Goal: Information Seeking & Learning: Learn about a topic

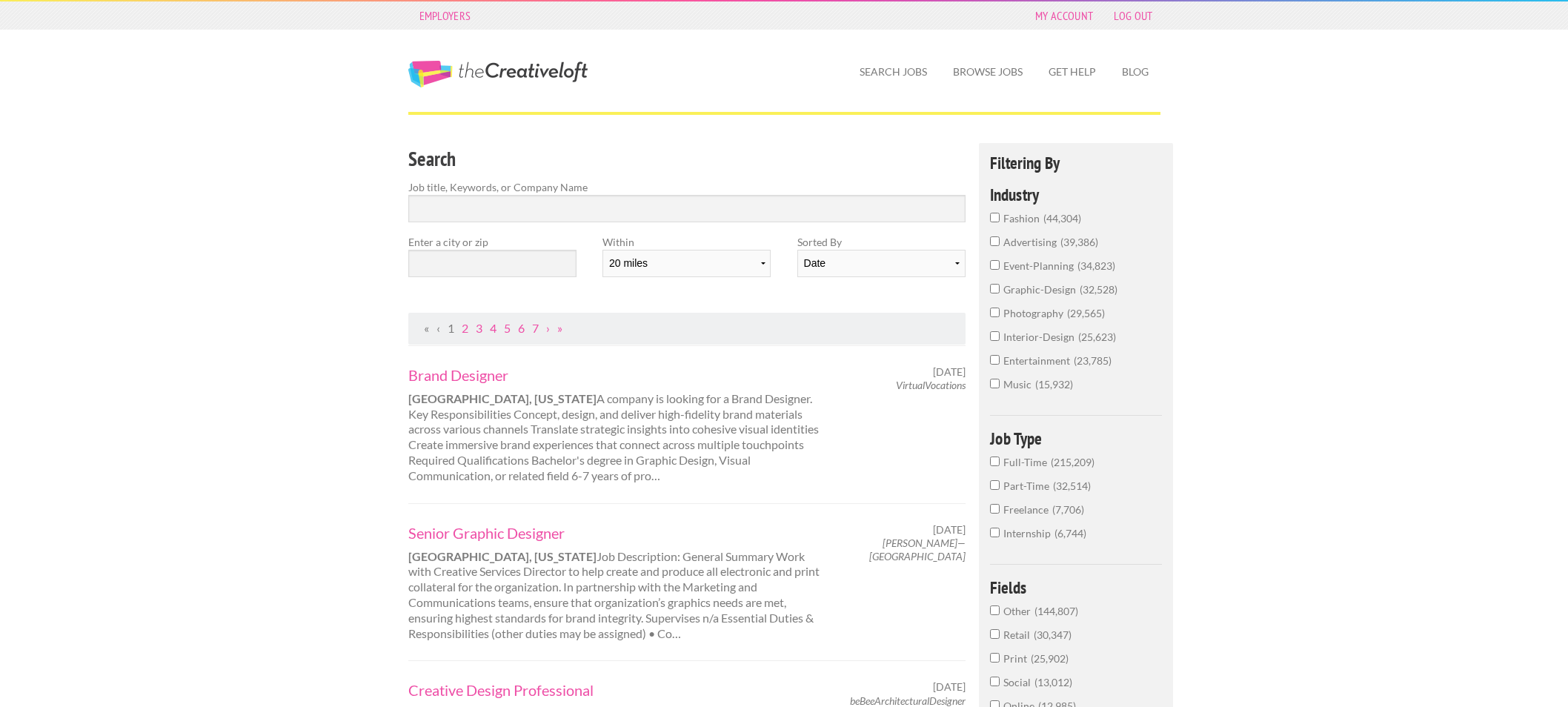
select select "20"
click at [838, 268] on select "Date Relevance" at bounding box center [881, 263] width 169 height 27
click at [797, 249] on select "Date Relevance" at bounding box center [881, 263] width 169 height 27
click at [520, 260] on input "text" at bounding box center [492, 263] width 169 height 27
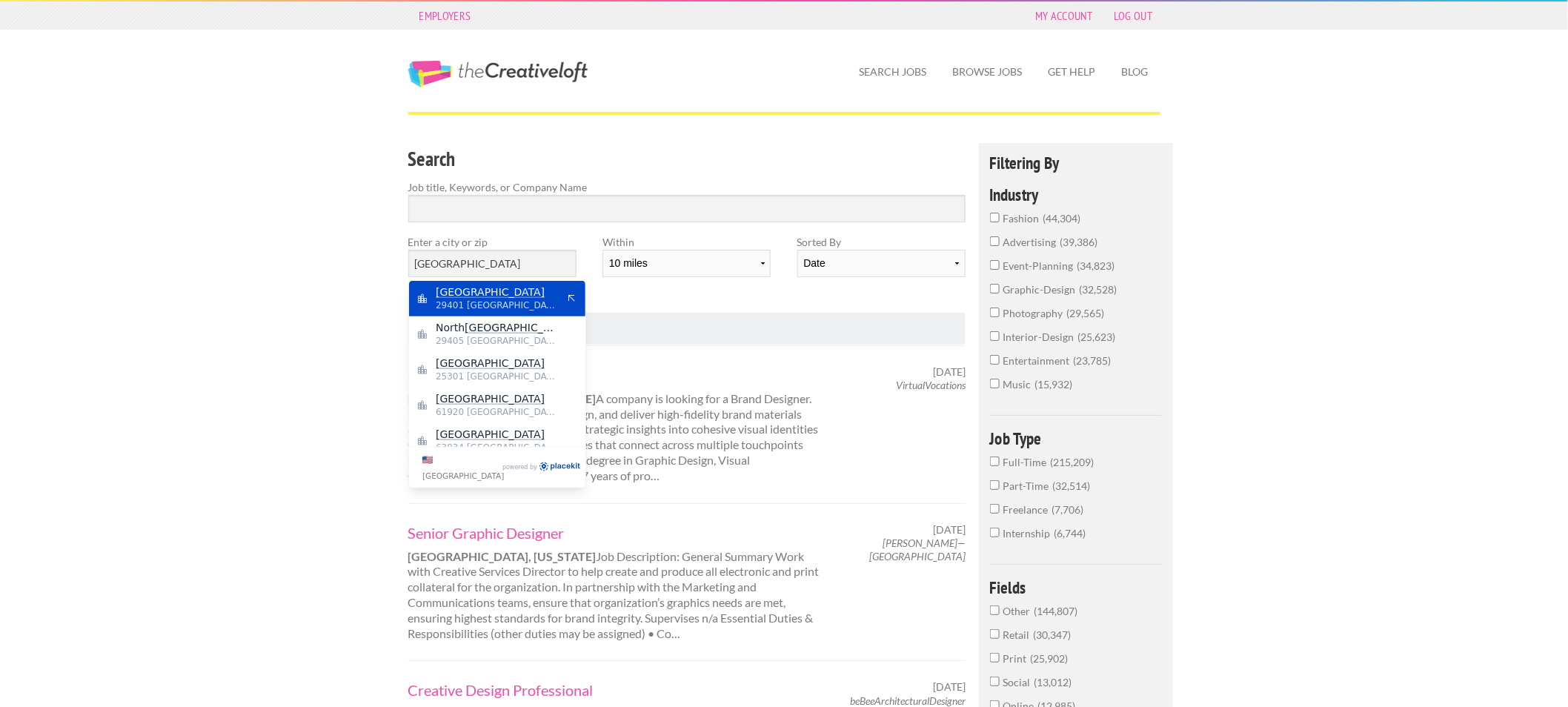
click at [493, 305] on span "29401 United States of America" at bounding box center [497, 305] width 122 height 14
type input "Charleston"
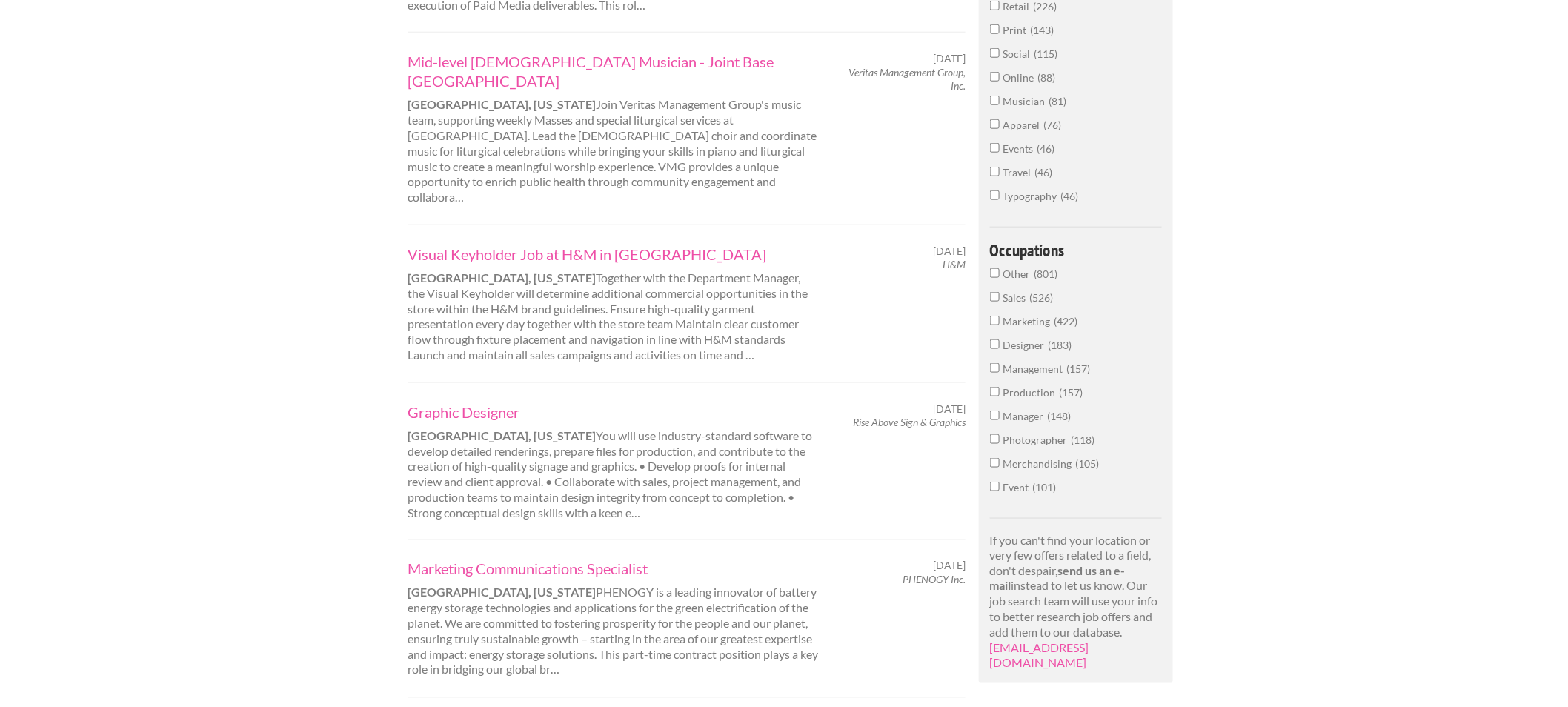
scroll to position [658, 0]
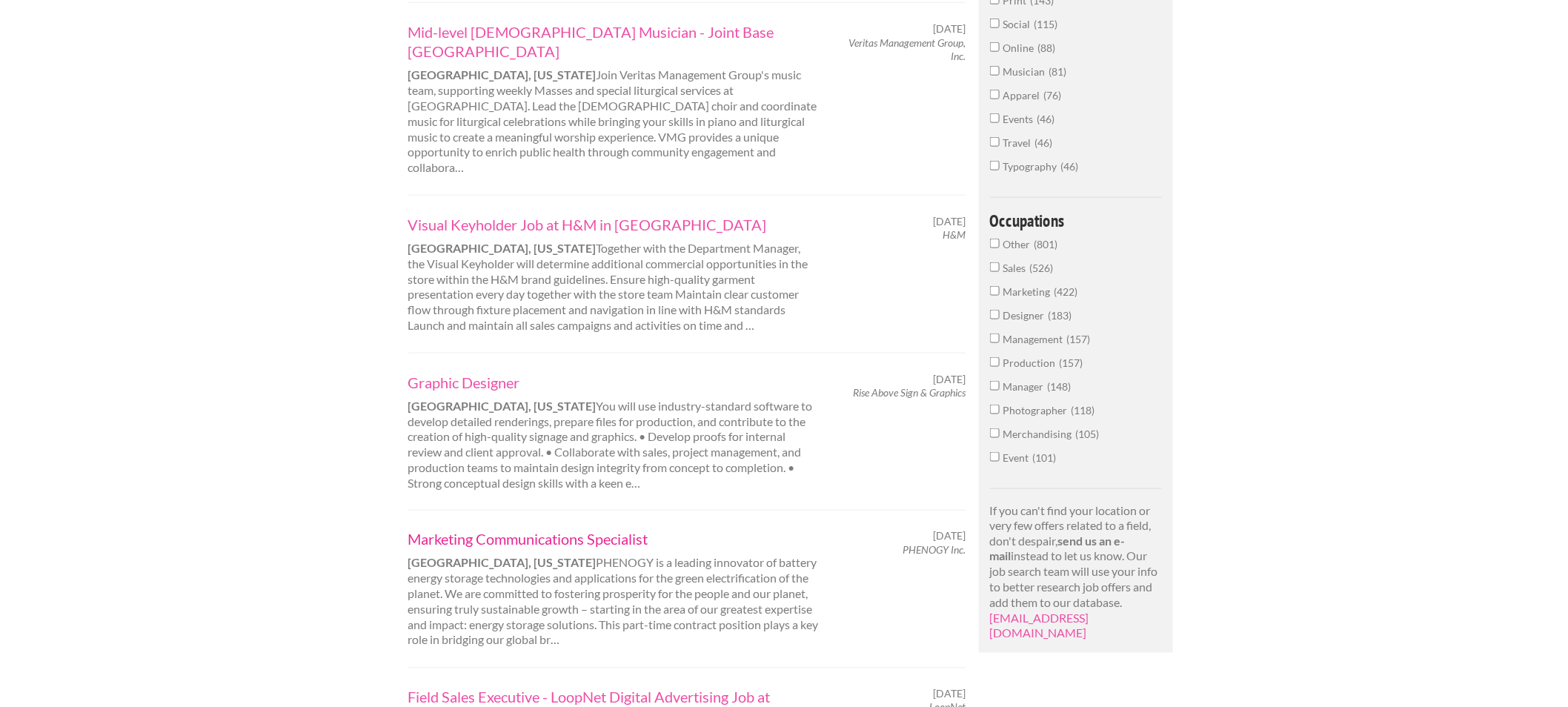
click at [499, 529] on link "Marketing Communications Specialist" at bounding box center [614, 538] width 412 height 19
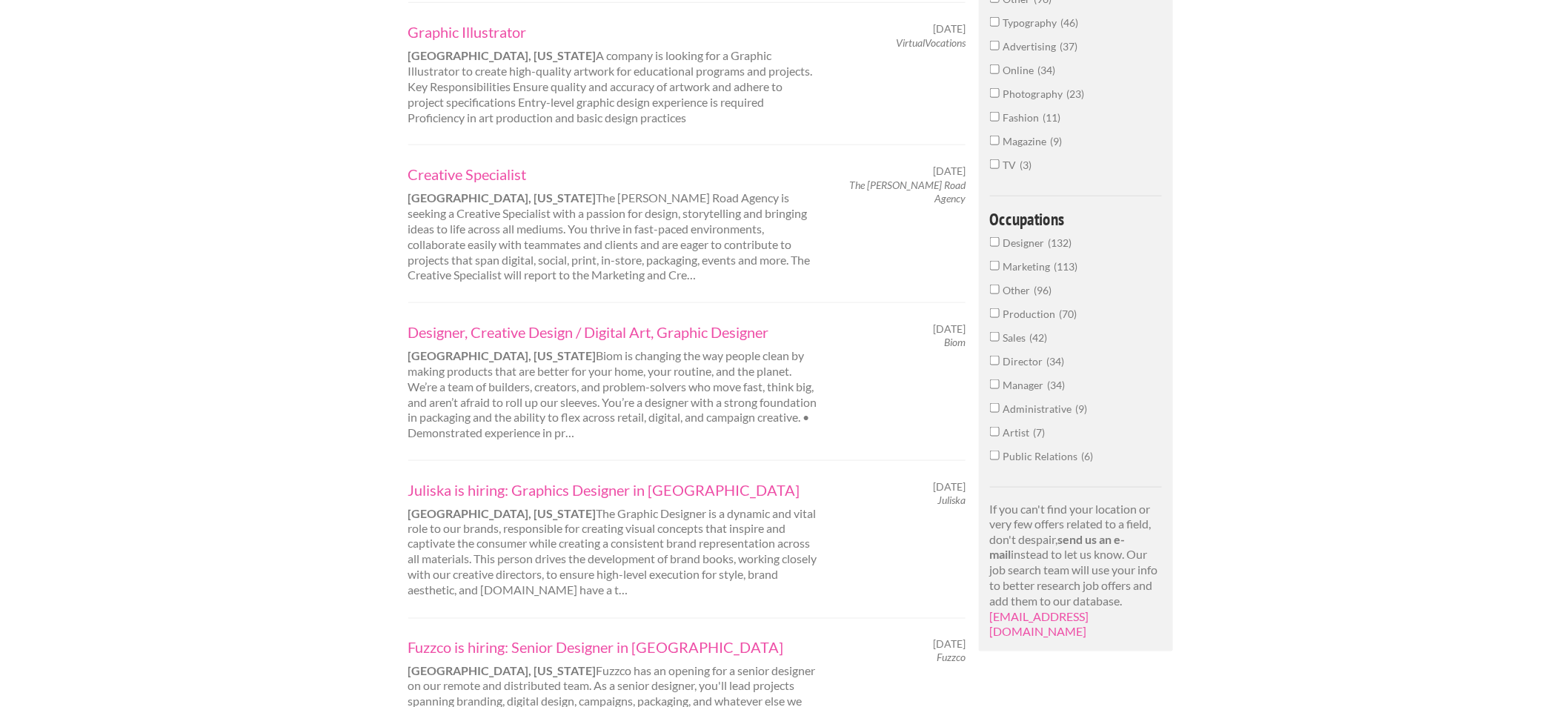
click at [461, 42] on link "Graphic Illustrator" at bounding box center [614, 32] width 412 height 19
click at [472, 184] on link "Creative Specialist" at bounding box center [614, 173] width 412 height 19
click at [602, 342] on link "Designer, Creative Design ​/ Digital Art, Graphic Designer" at bounding box center [614, 332] width 412 height 19
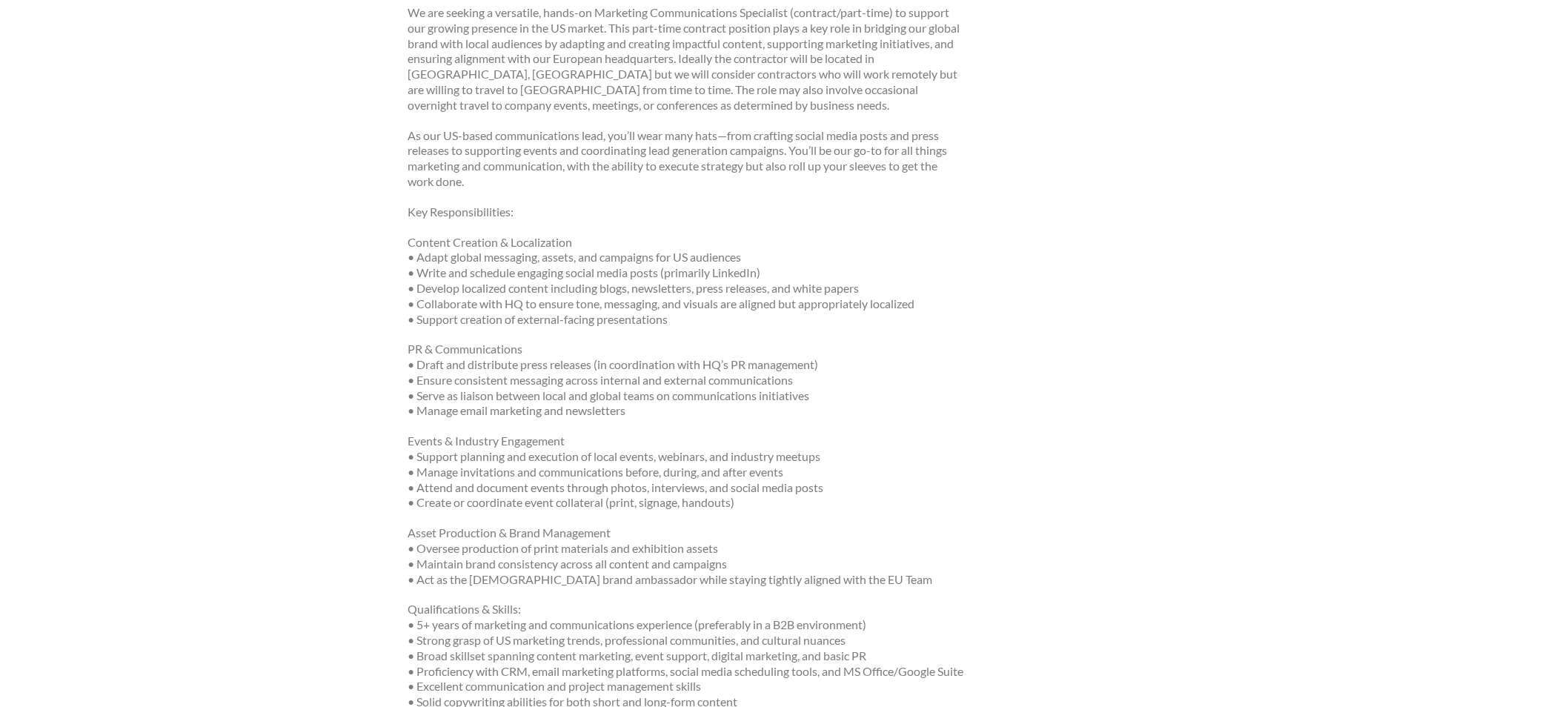
scroll to position [493, 0]
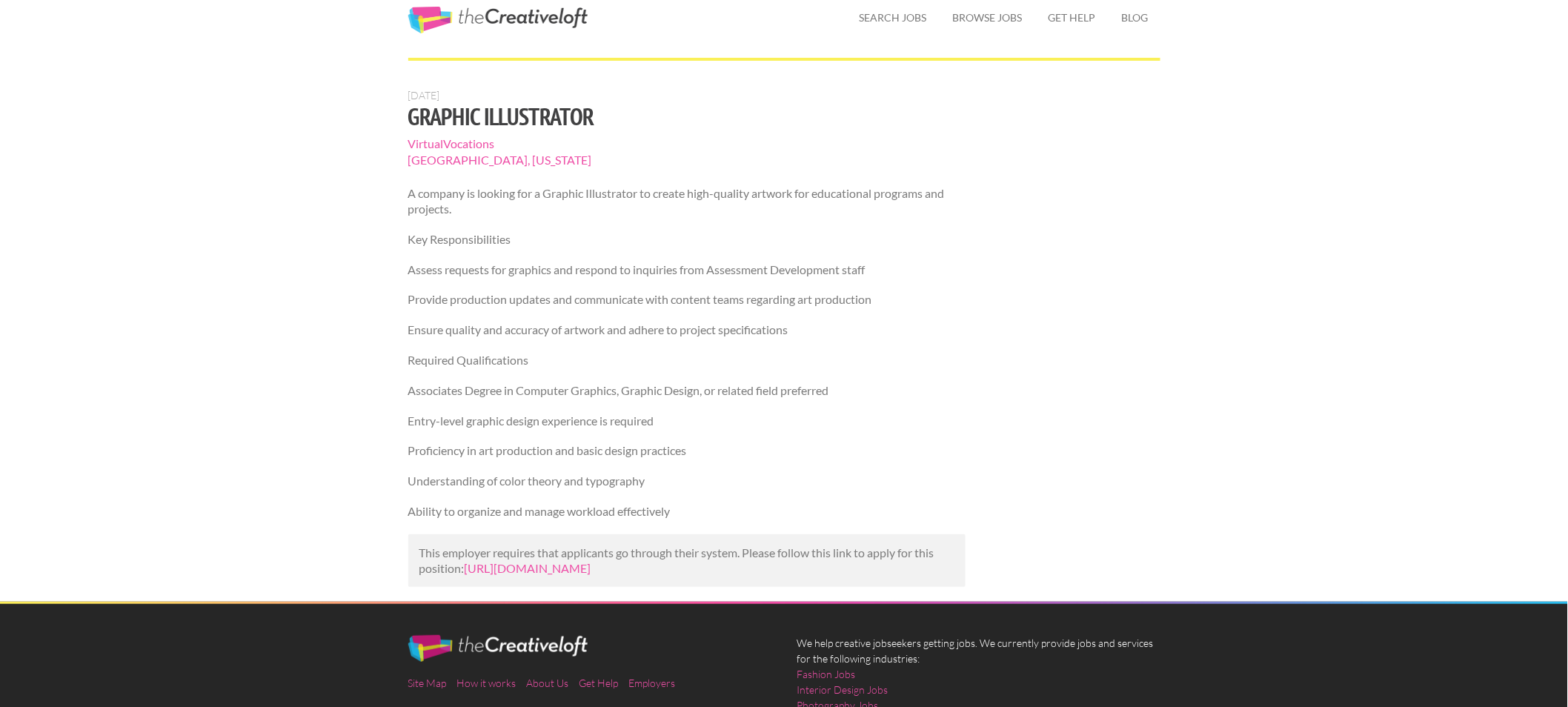
scroll to position [82, 0]
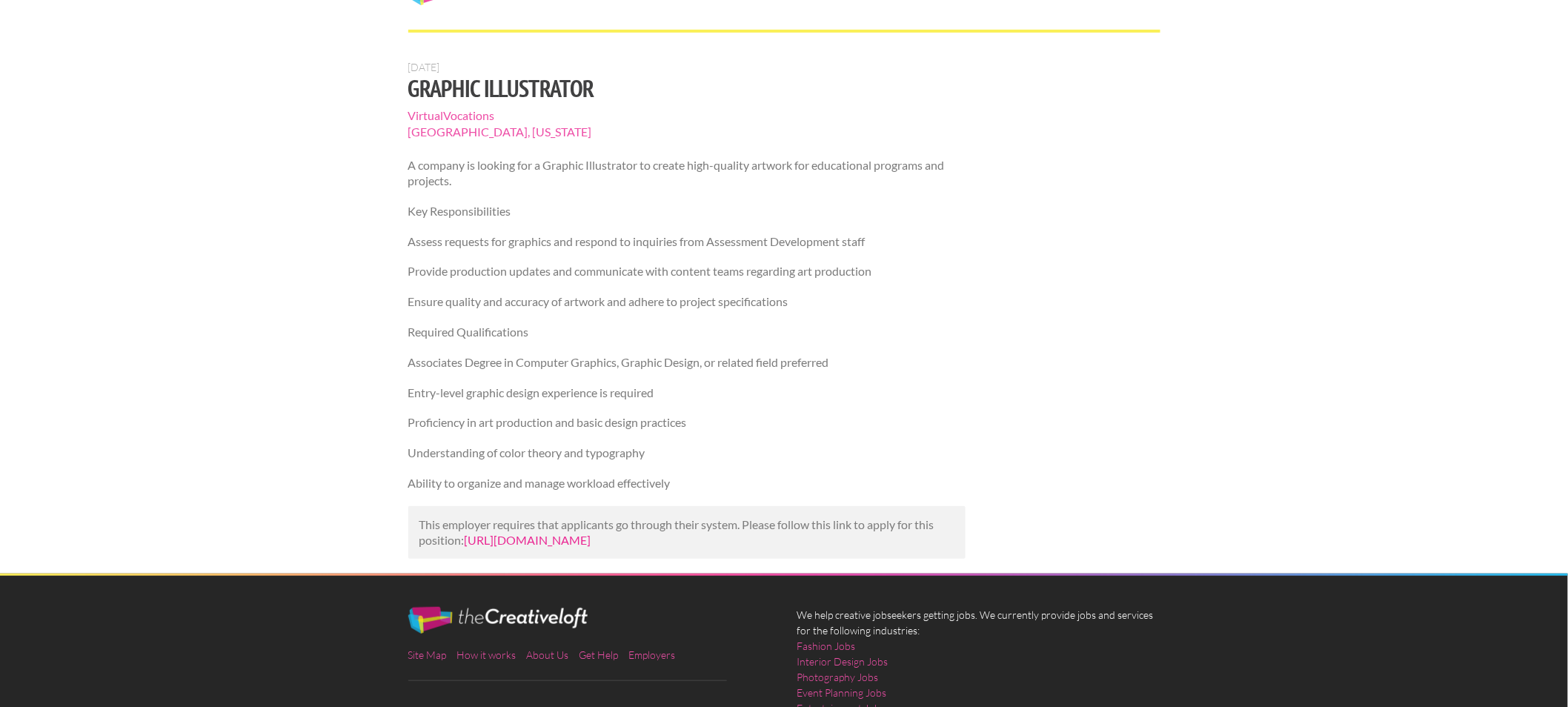
click at [529, 539] on link "https://www.talent.com/view?id=48e2b96c84b1&utm_campaign=google_jobs_apply&utm_…" at bounding box center [528, 540] width 127 height 15
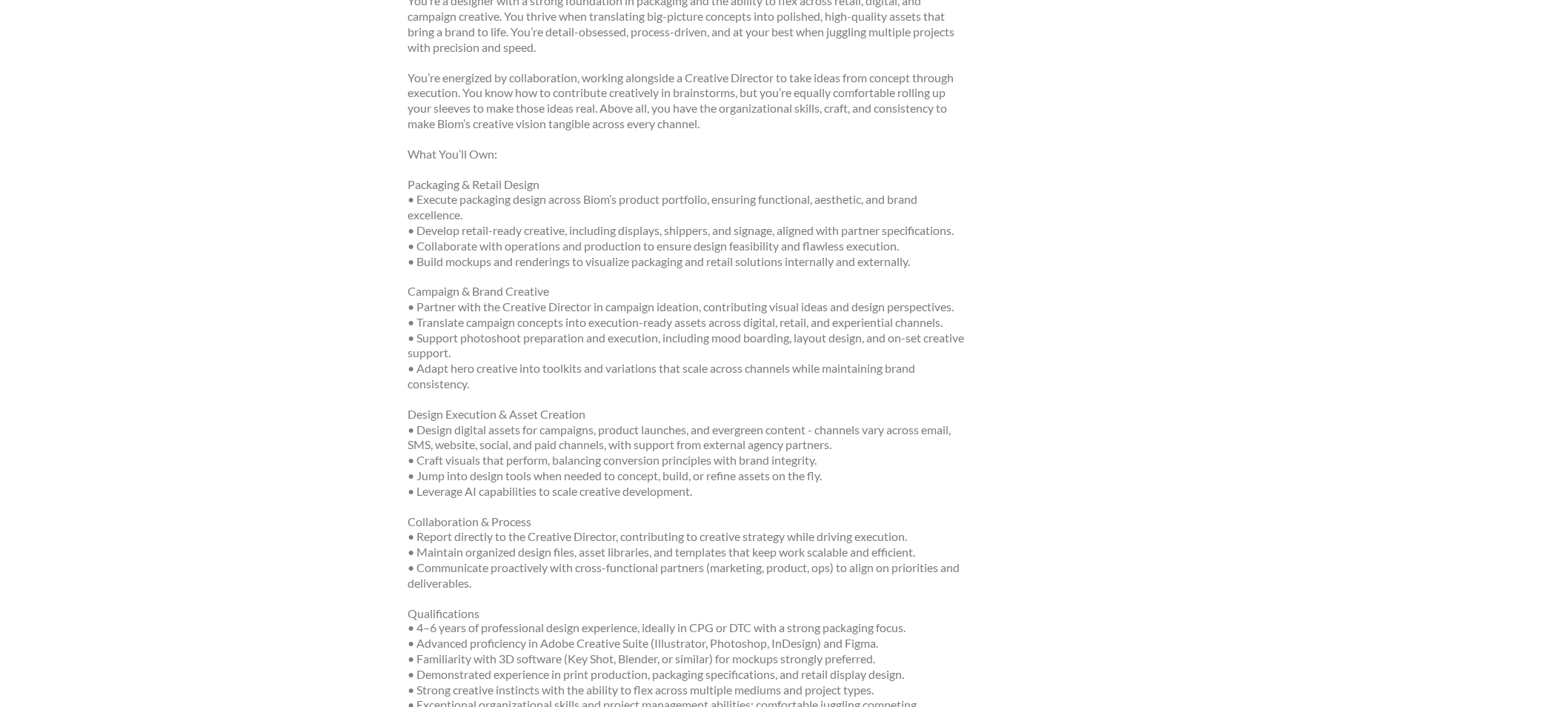
scroll to position [576, 0]
